Goal: Task Accomplishment & Management: Manage account settings

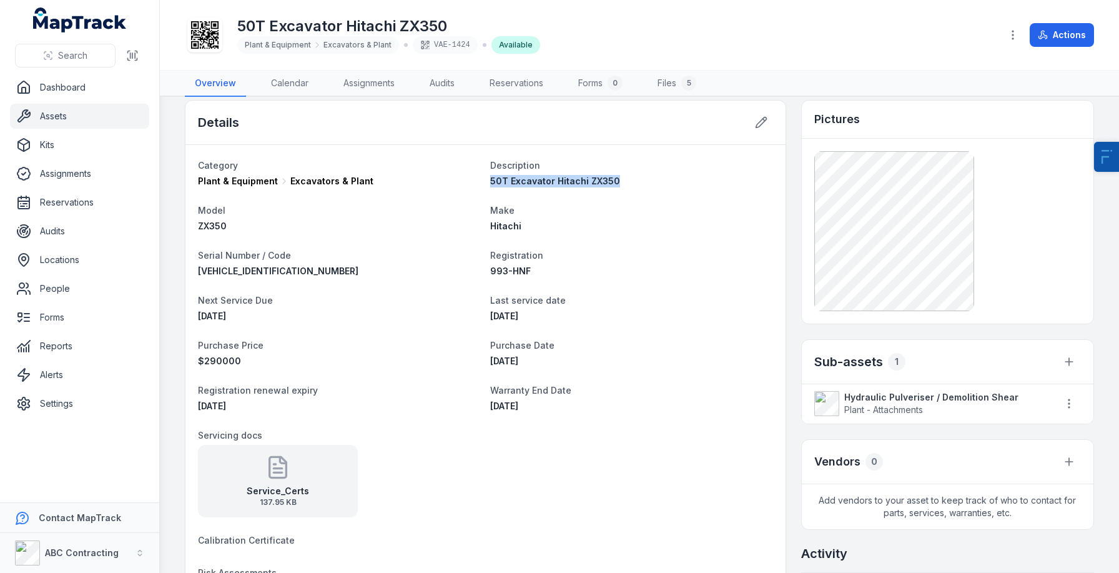
scroll to position [2, 0]
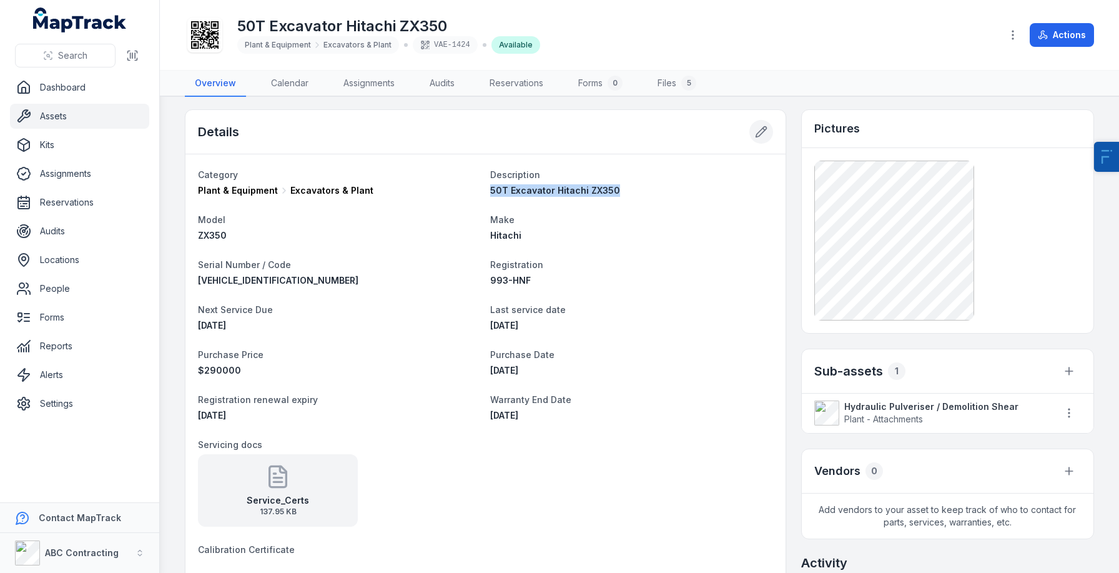
click at [753, 122] on button at bounding box center [762, 132] width 24 height 24
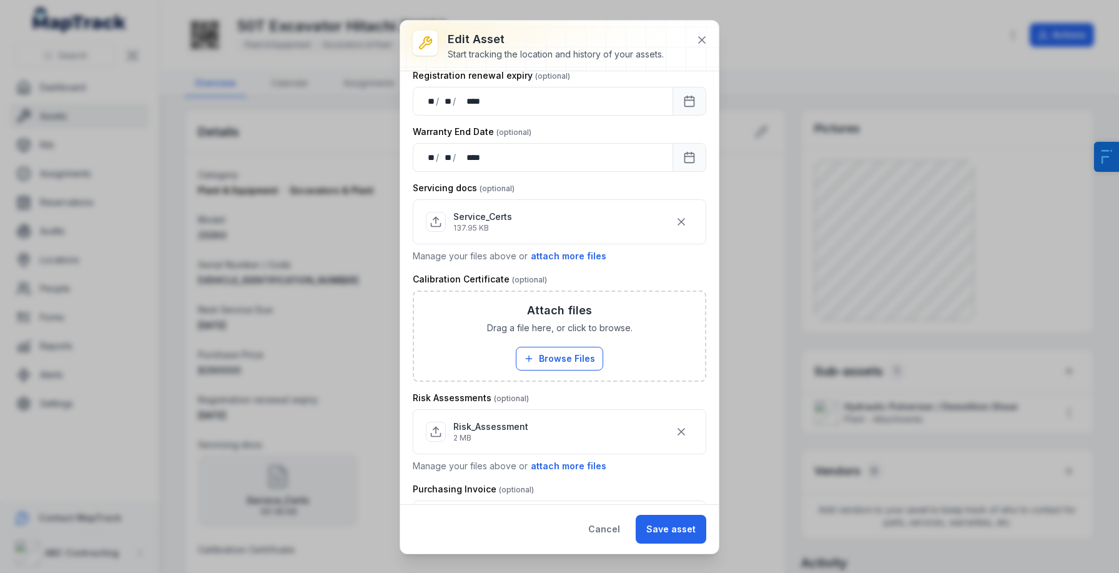
scroll to position [687, 0]
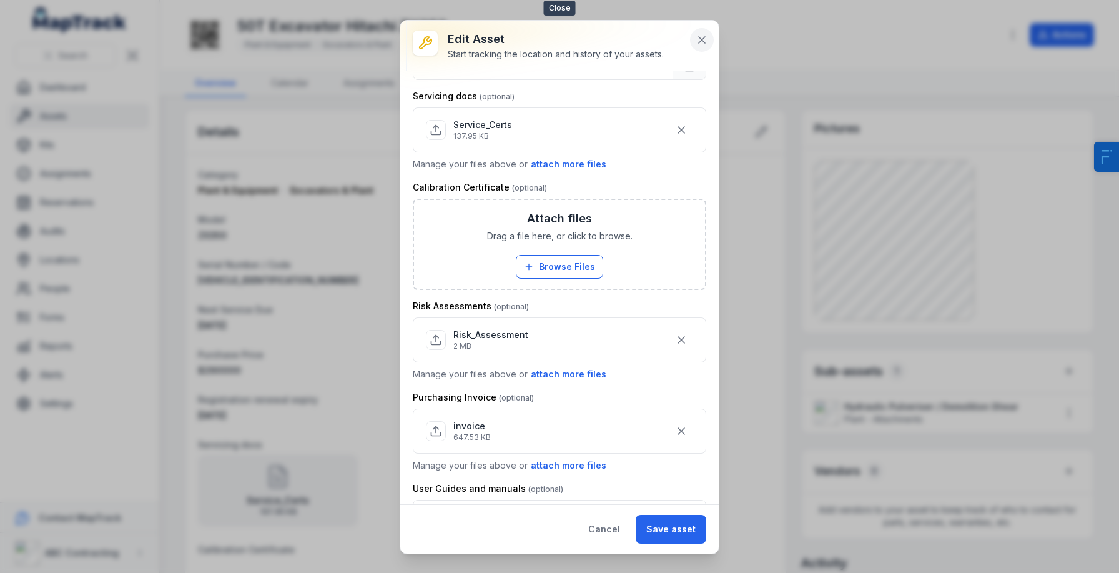
click at [691, 44] on button at bounding box center [702, 40] width 24 height 24
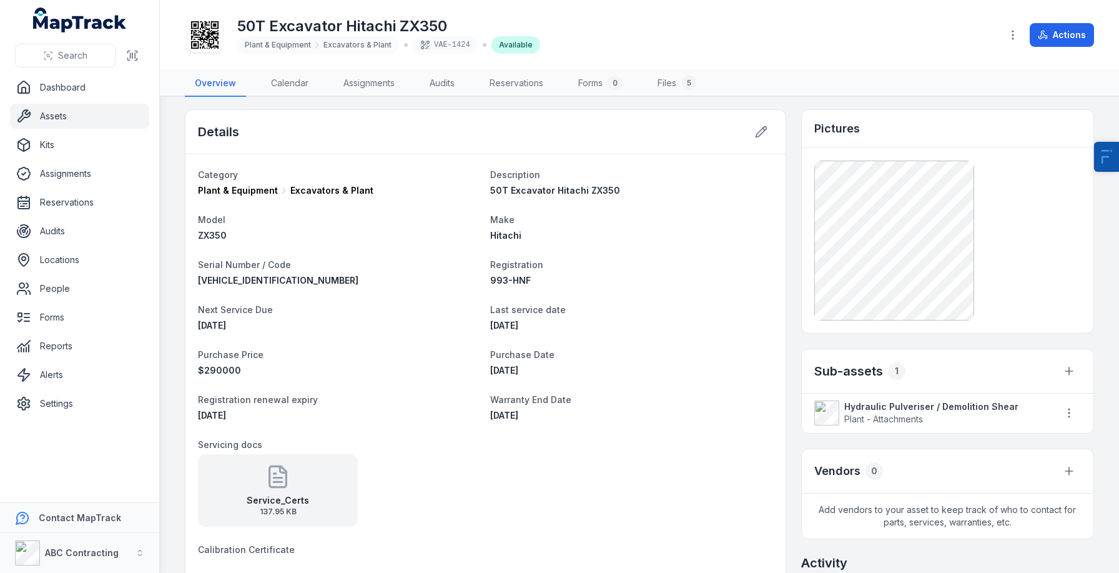
click at [1006, 24] on div at bounding box center [1013, 35] width 24 height 24
click at [1012, 30] on icon "button" at bounding box center [1013, 35] width 12 height 12
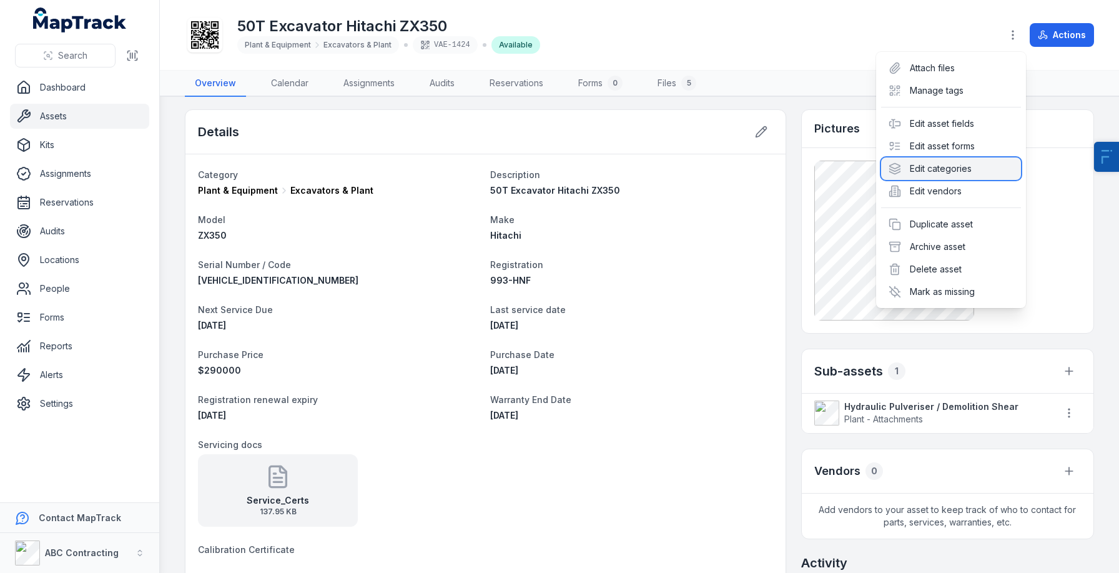
click at [936, 164] on div "Edit categories" at bounding box center [951, 168] width 140 height 22
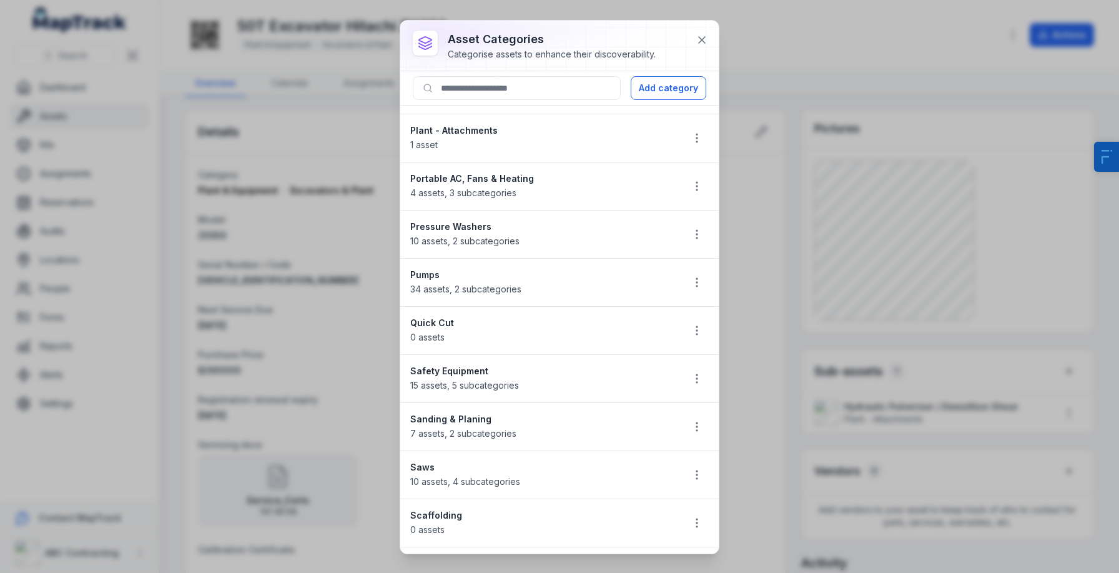
scroll to position [1198, 0]
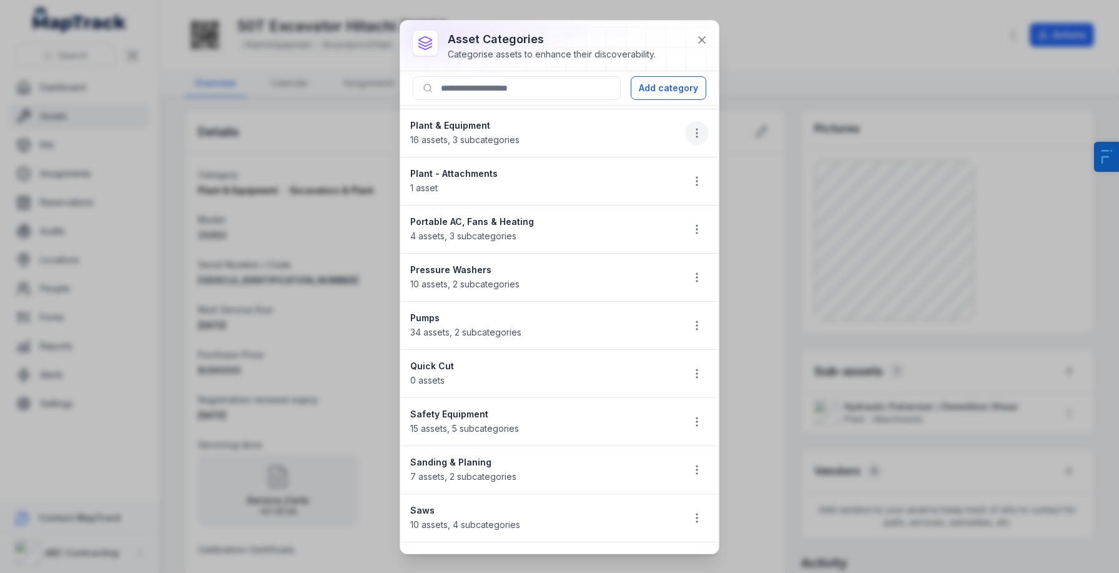
click at [696, 137] on circle "button" at bounding box center [696, 136] width 1 height 1
click at [657, 172] on div "Edit" at bounding box center [634, 166] width 140 height 22
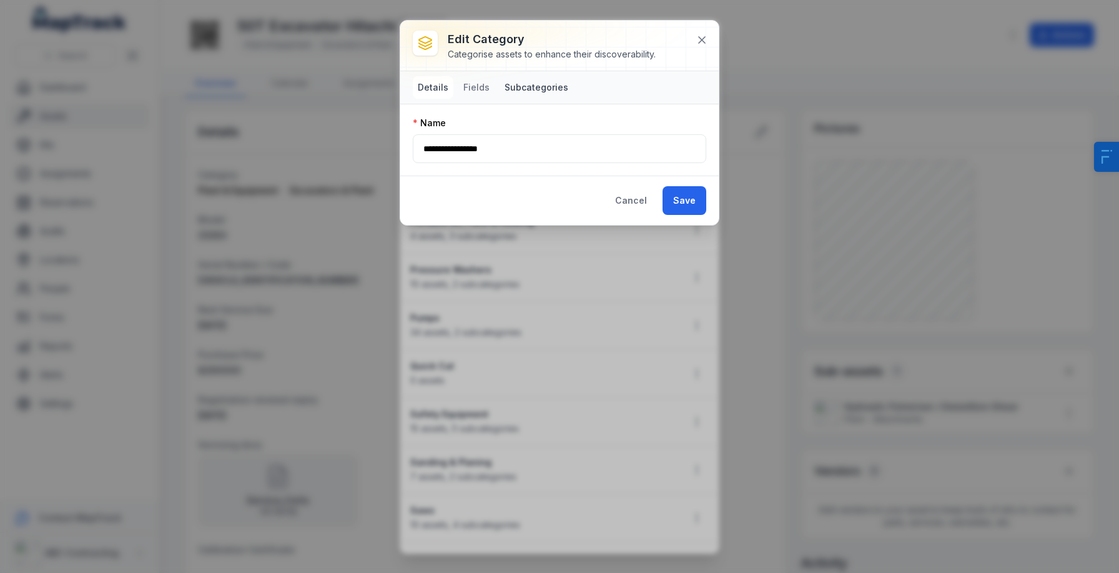
click at [542, 92] on button "Subcategories" at bounding box center [537, 87] width 74 height 22
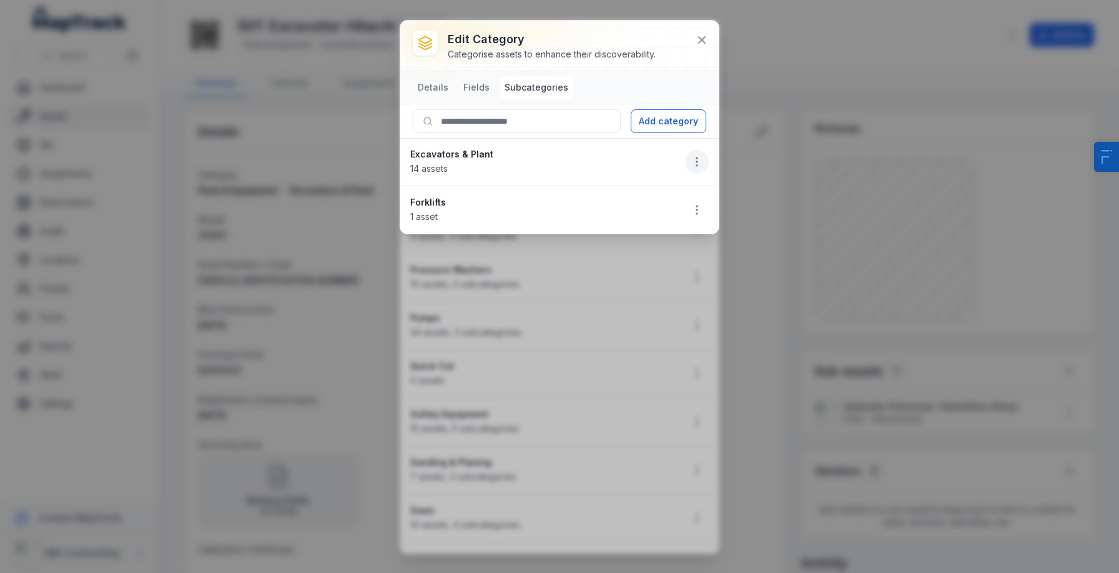
click at [697, 157] on icon "button" at bounding box center [697, 162] width 12 height 12
click at [657, 181] on div "Edit Duplicate Delete" at bounding box center [634, 223] width 150 height 88
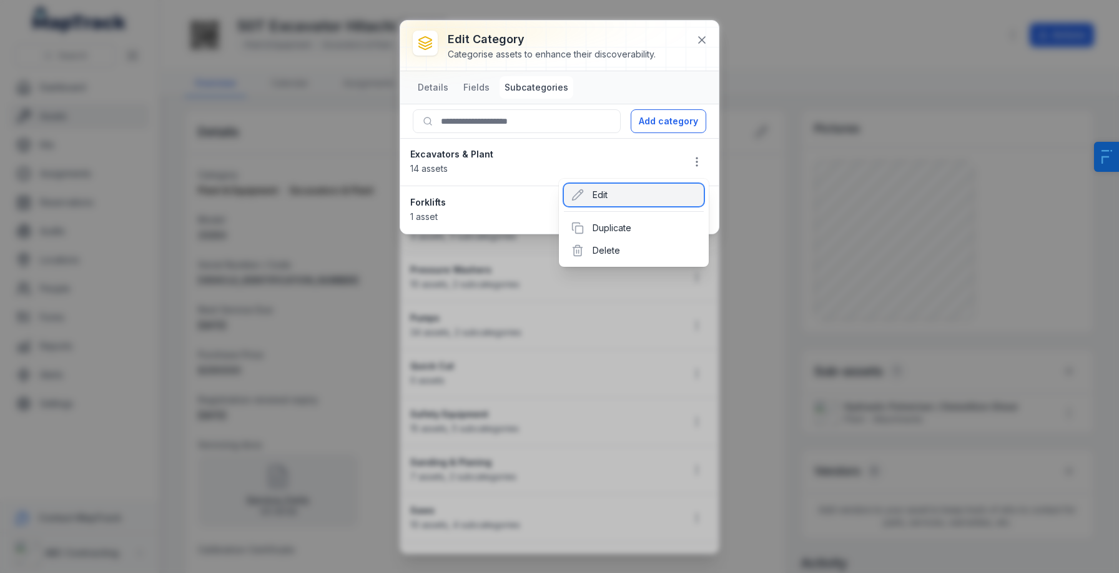
click at [636, 192] on div "Edit" at bounding box center [634, 195] width 140 height 22
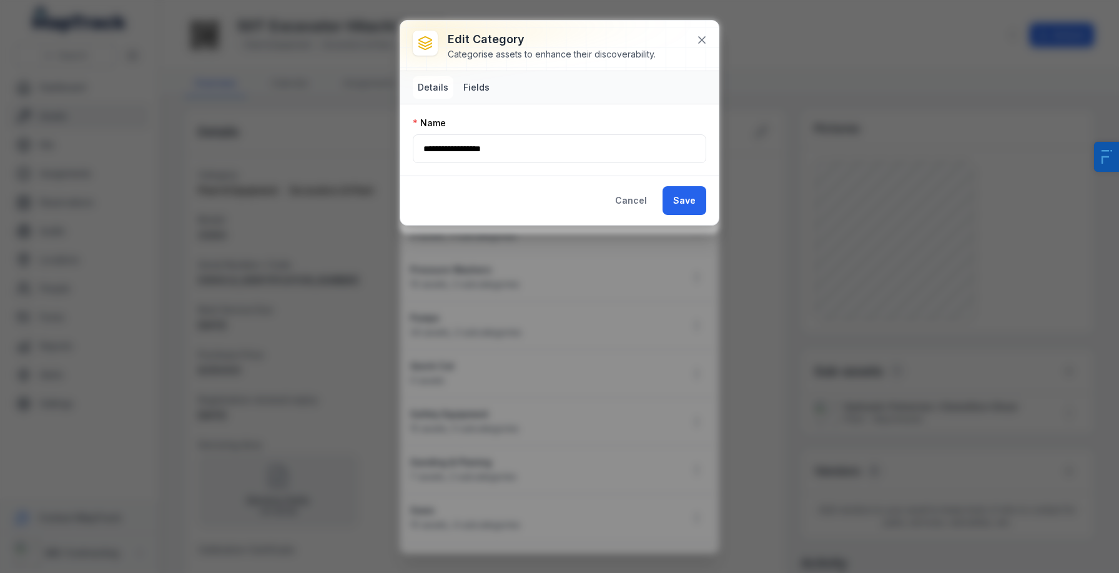
click at [483, 97] on button "Fields" at bounding box center [477, 87] width 36 height 22
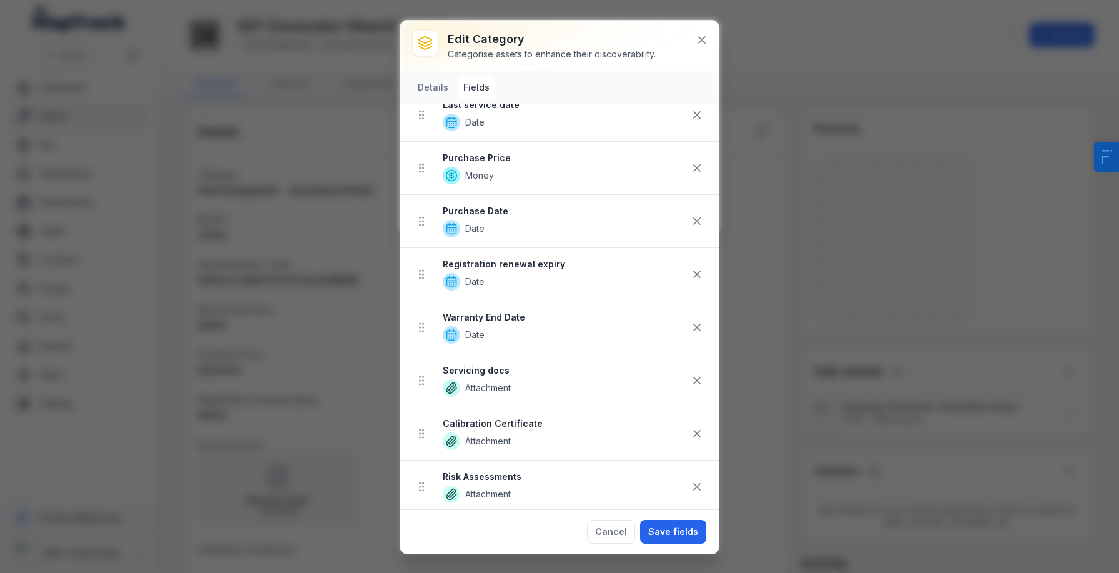
scroll to position [376, 0]
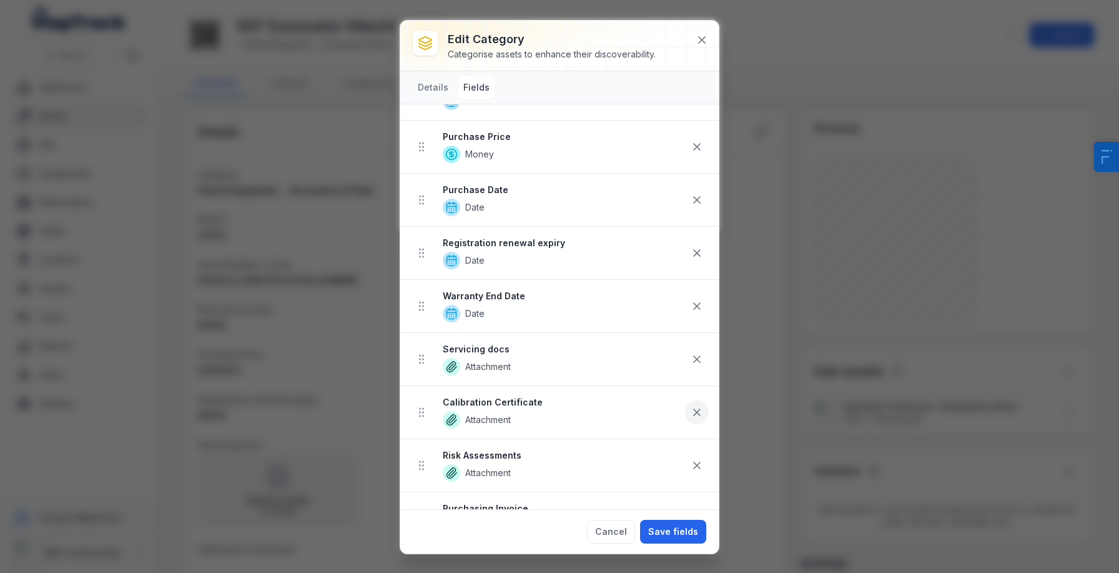
click at [693, 414] on icon at bounding box center [697, 412] width 12 height 12
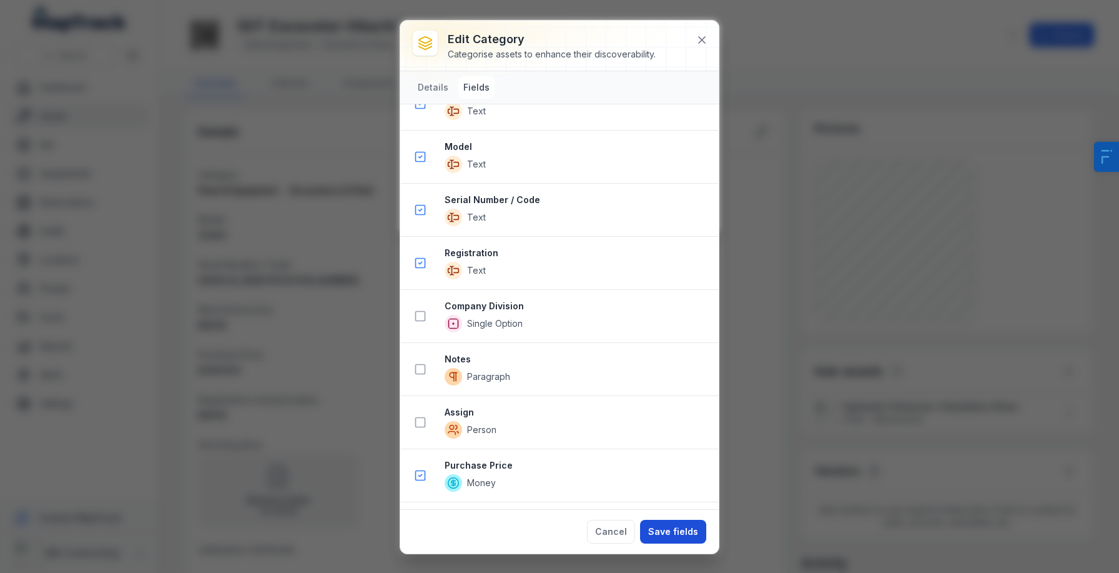
scroll to position [1432, 0]
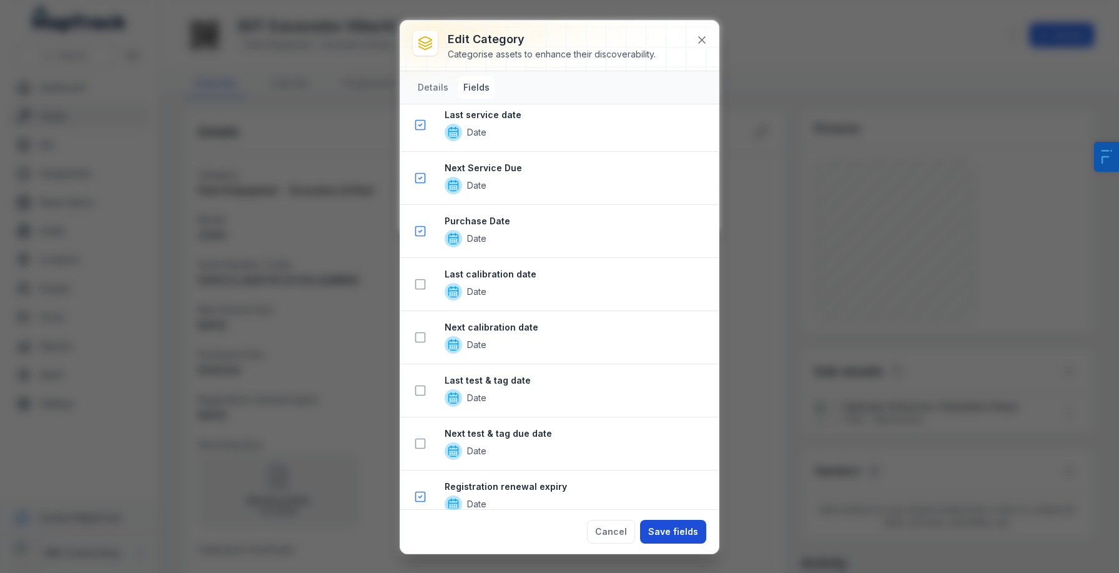
click at [700, 535] on button "Save fields" at bounding box center [673, 532] width 66 height 24
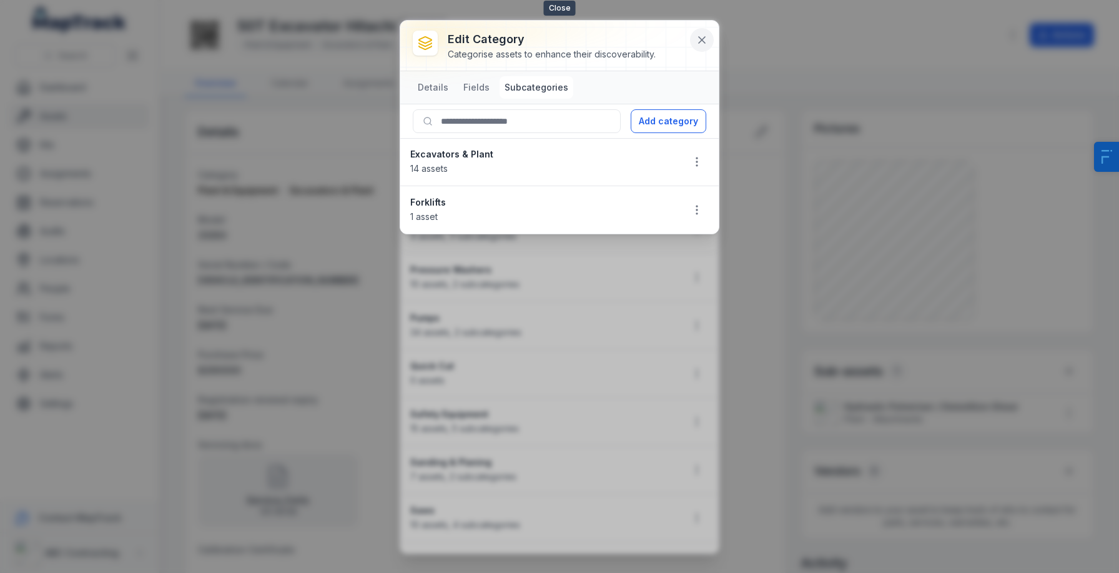
click at [705, 39] on icon at bounding box center [702, 40] width 12 height 12
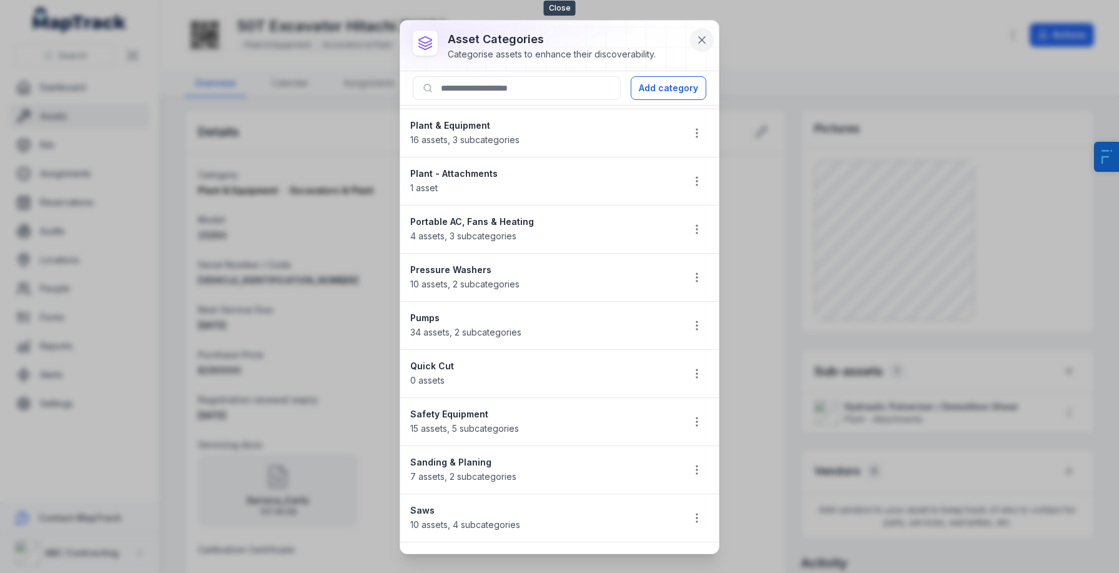
click at [707, 39] on icon at bounding box center [702, 40] width 12 height 12
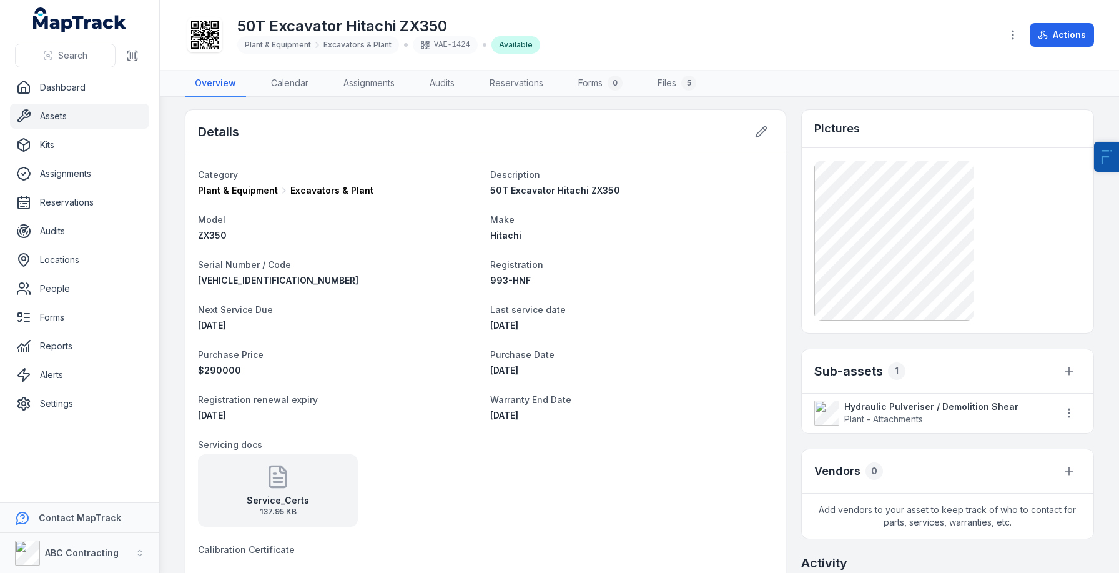
click at [382, 342] on dl "Category Plant & Equipment Excavators & Plant Description 50T Excavator Hitachi…" at bounding box center [485, 537] width 575 height 740
